Goal: Task Accomplishment & Management: Manage account settings

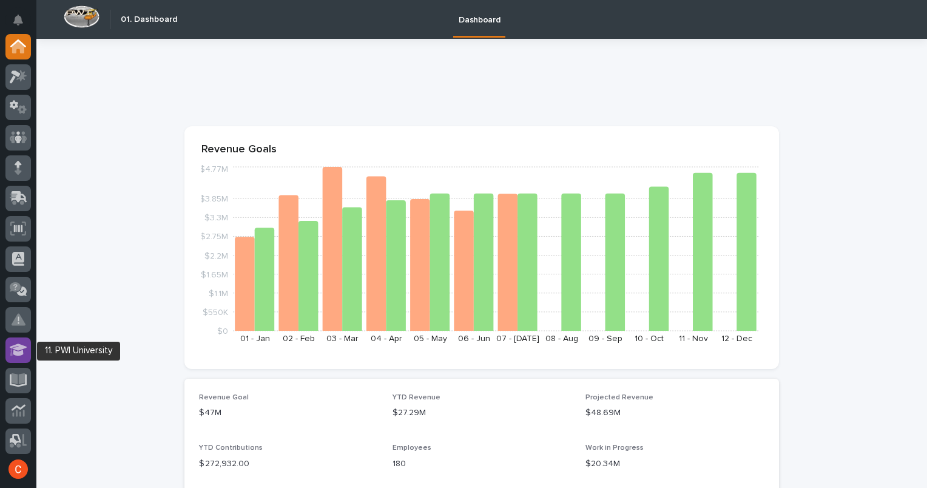
click at [17, 351] on icon at bounding box center [19, 349] width 18 height 12
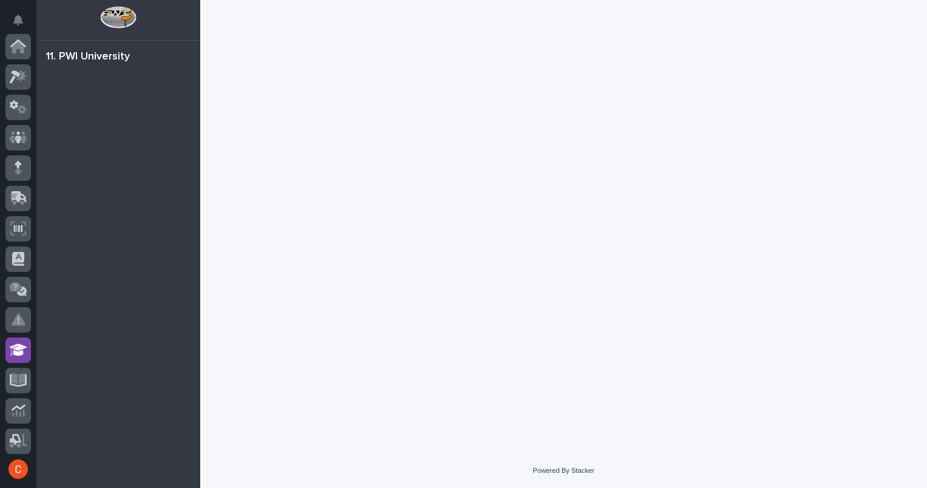
scroll to position [215, 0]
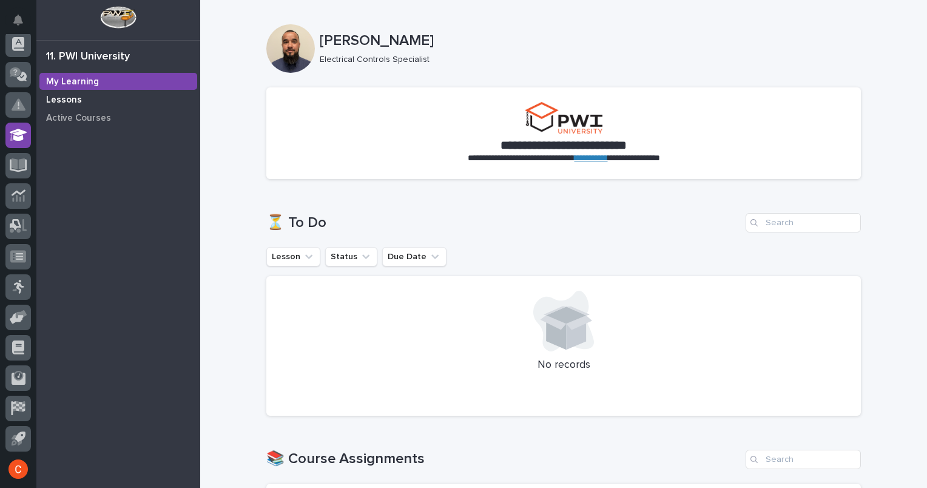
click at [84, 98] on div "Lessons" at bounding box center [118, 99] width 158 height 17
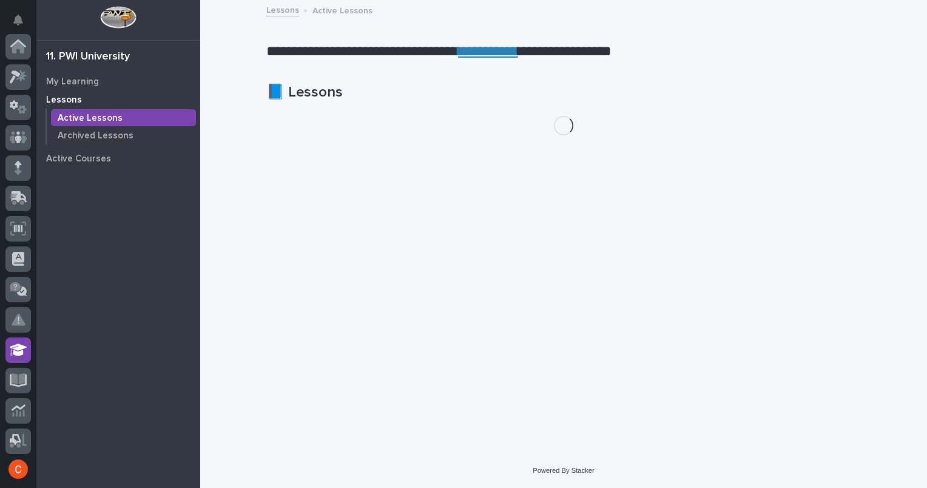
scroll to position [215, 0]
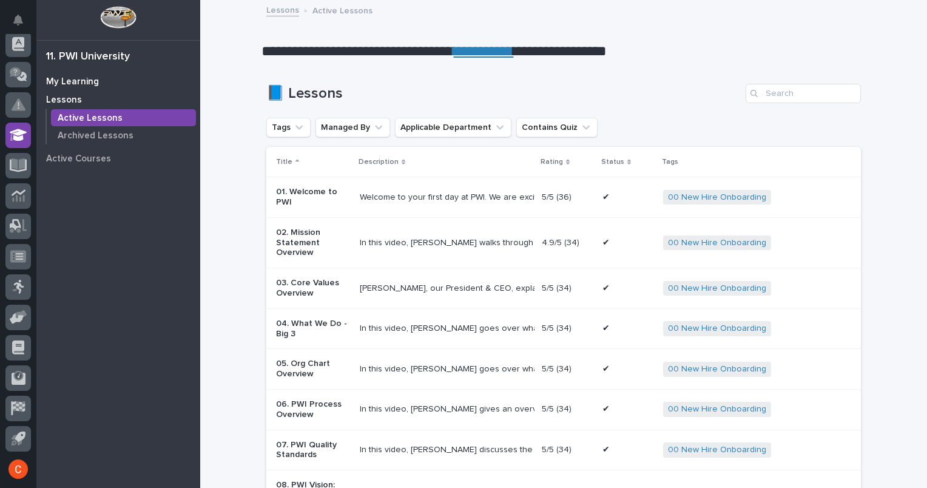
click at [69, 74] on div "My Learning" at bounding box center [118, 81] width 158 height 17
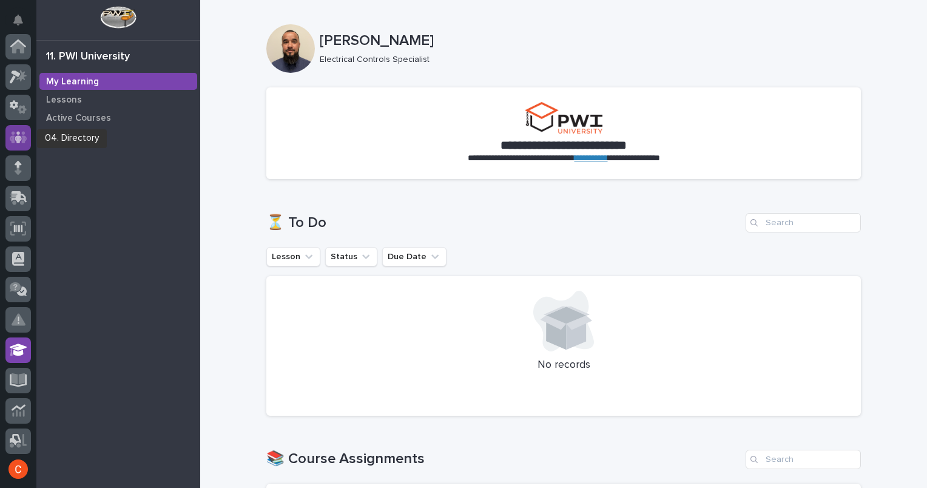
click at [19, 137] on icon at bounding box center [18, 137] width 7 height 12
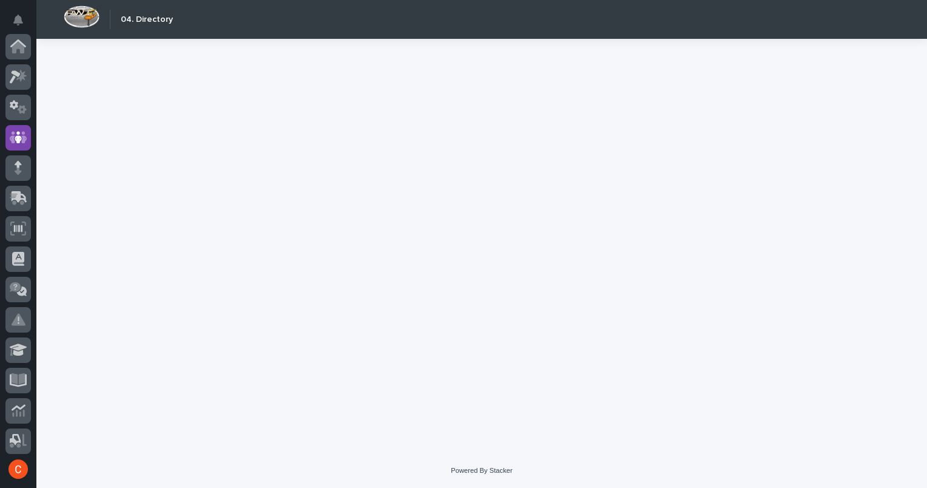
scroll to position [91, 0]
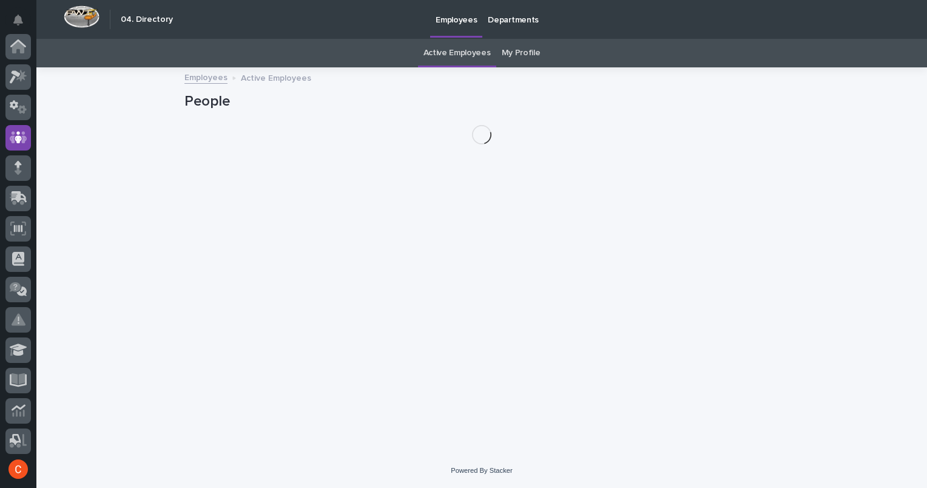
scroll to position [91, 0]
click at [516, 53] on link "My Profile" at bounding box center [521, 53] width 39 height 29
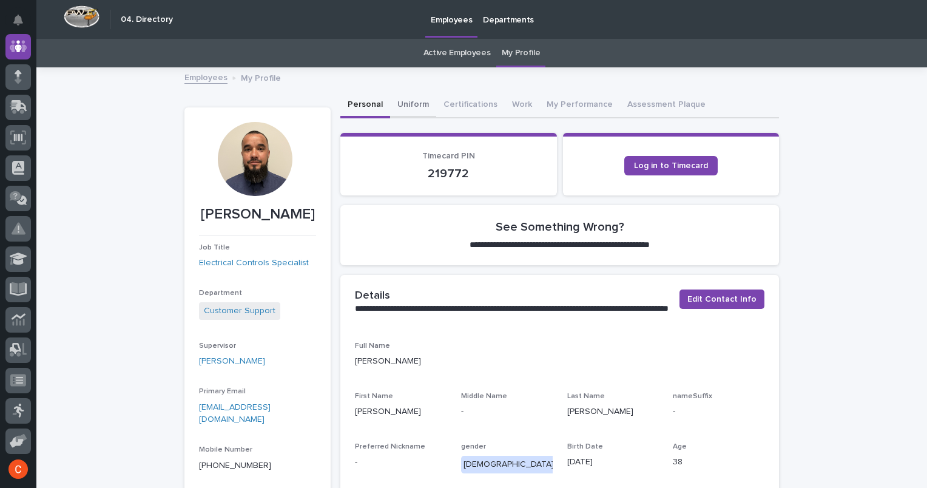
click at [411, 99] on button "Uniform" at bounding box center [413, 105] width 46 height 25
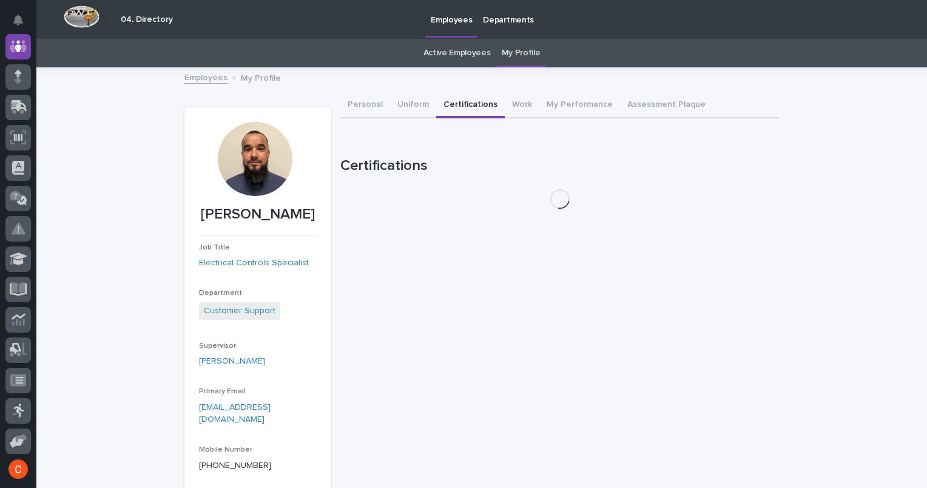
click at [464, 103] on button "Certifications" at bounding box center [470, 105] width 69 height 25
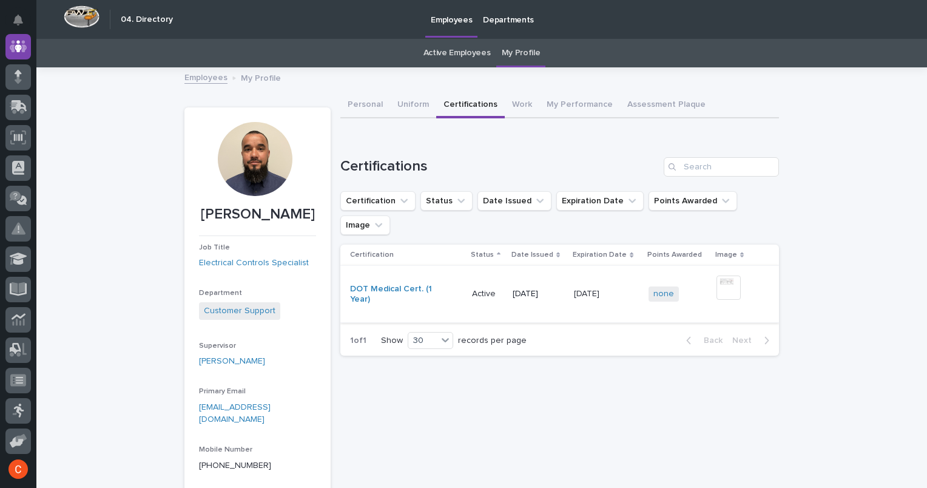
click at [717, 276] on img at bounding box center [729, 288] width 24 height 24
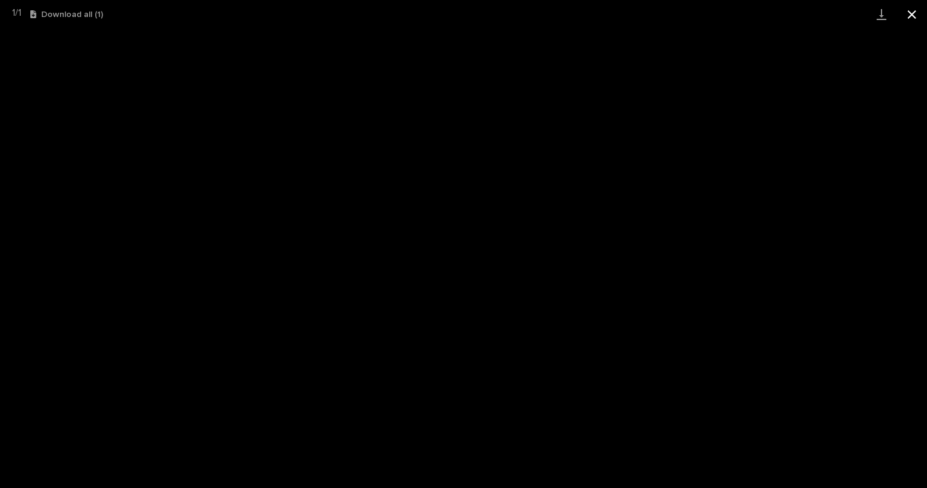
click at [910, 12] on button "Close gallery" at bounding box center [912, 14] width 30 height 29
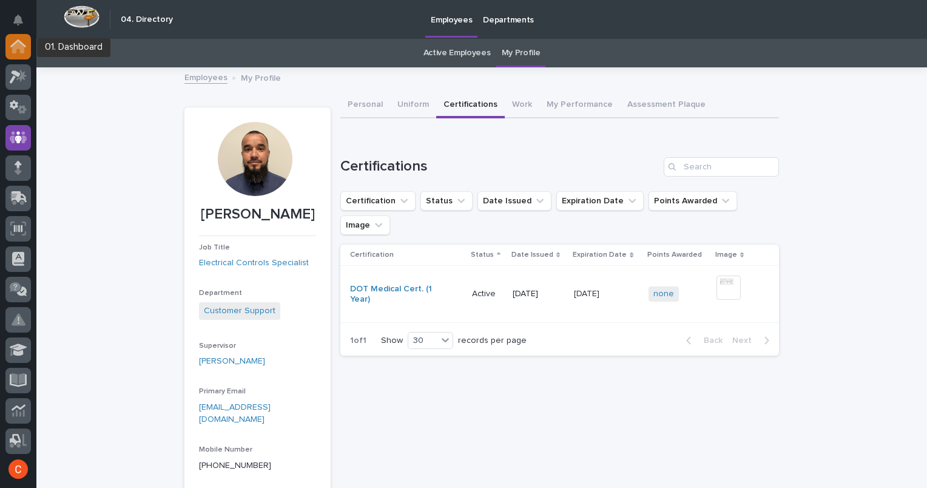
click at [19, 44] on icon at bounding box center [18, 47] width 12 height 12
